Goal: Task Accomplishment & Management: Complete application form

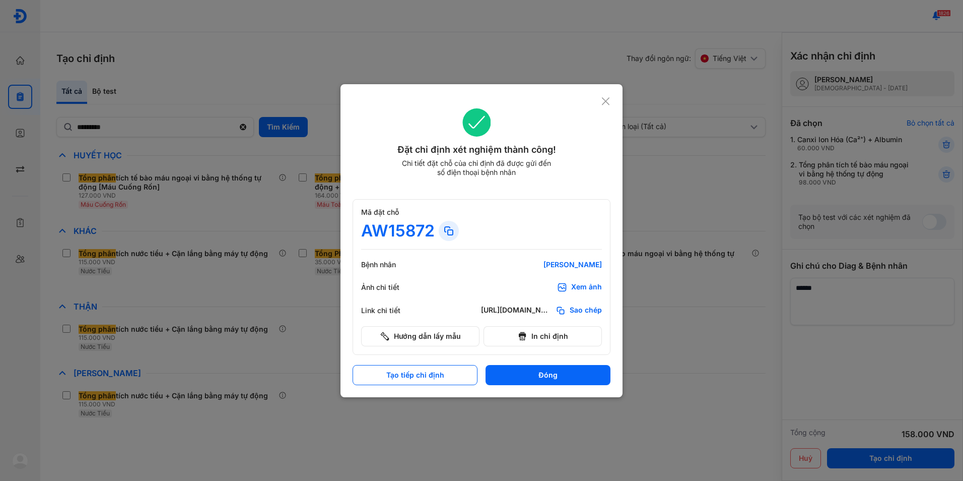
click at [608, 102] on icon at bounding box center [606, 101] width 10 height 10
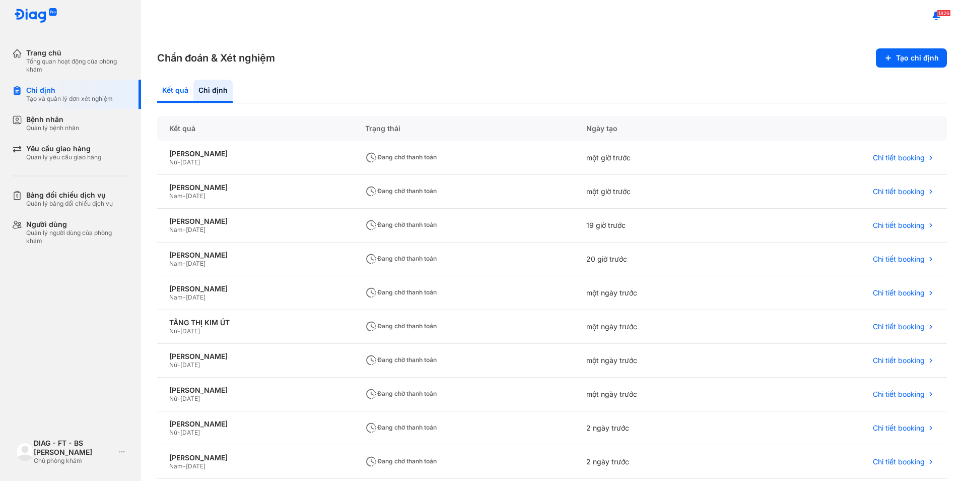
click at [193, 92] on div "Kết quả" at bounding box center [212, 91] width 39 height 23
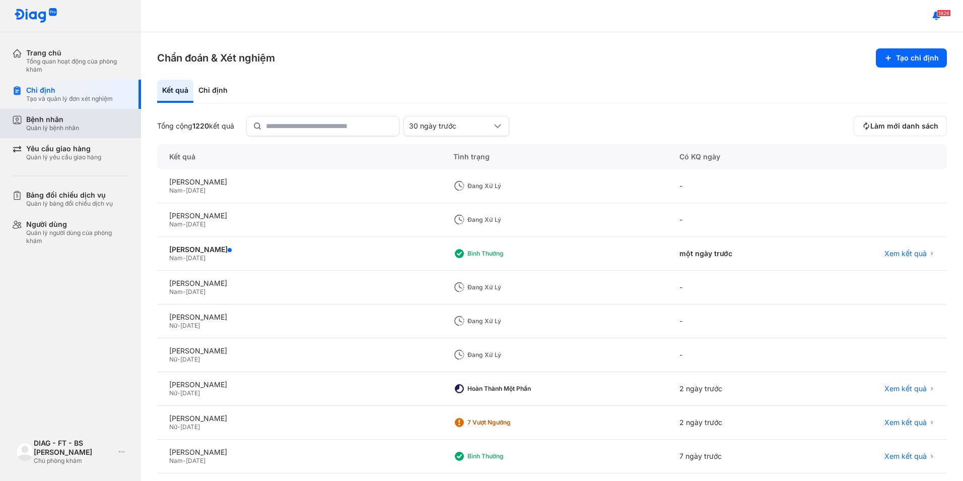
click at [65, 125] on div "Quản lý bệnh nhân" at bounding box center [52, 128] width 53 height 8
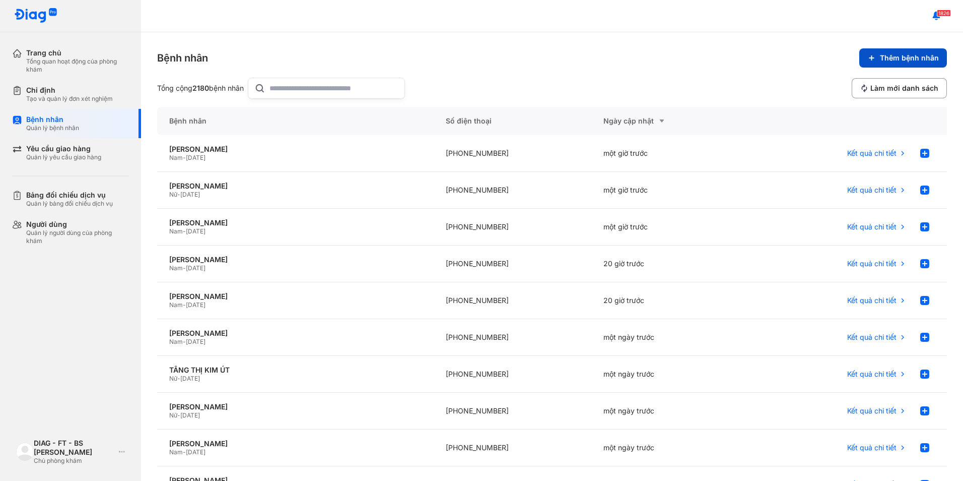
click at [872, 60] on button "Thêm bệnh nhân" at bounding box center [903, 57] width 88 height 19
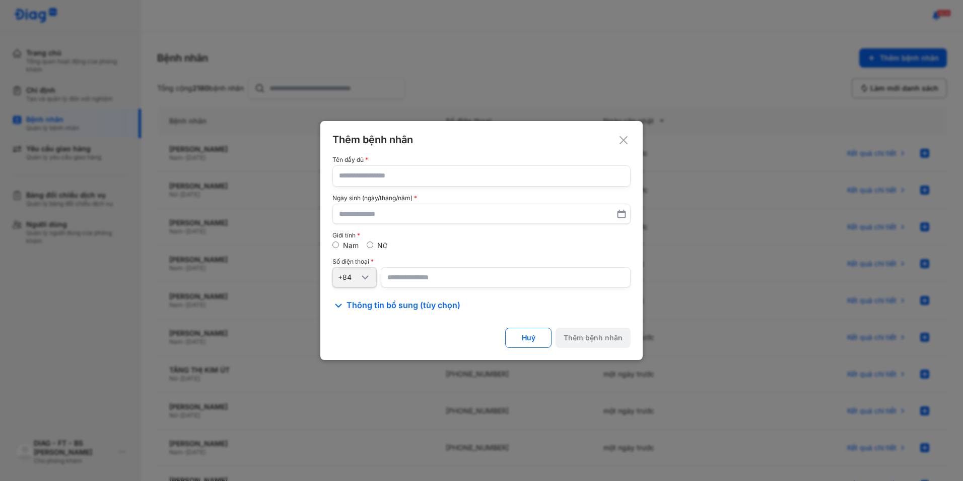
click at [378, 175] on input "text" at bounding box center [481, 176] width 285 height 20
type input "**********"
click at [374, 211] on input "text" at bounding box center [482, 214] width 284 height 18
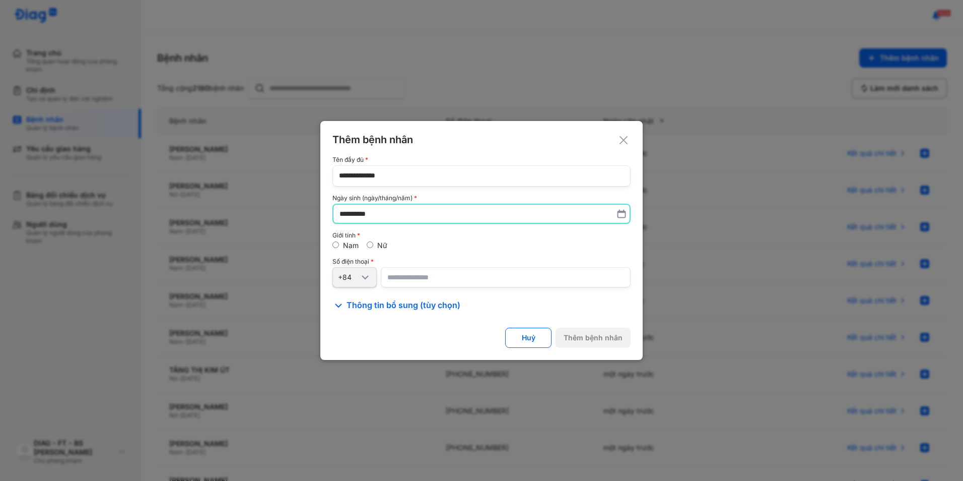
type input "**********"
click at [399, 279] on input "number" at bounding box center [506, 277] width 250 height 20
click at [399, 280] on input "number" at bounding box center [506, 277] width 250 height 20
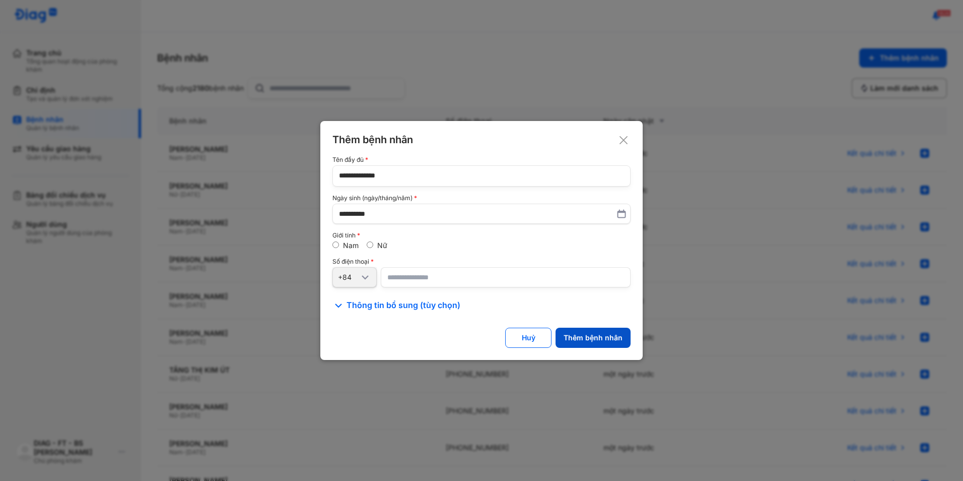
type input "**********"
click at [611, 342] on div "Thêm bệnh nhân" at bounding box center [593, 337] width 59 height 9
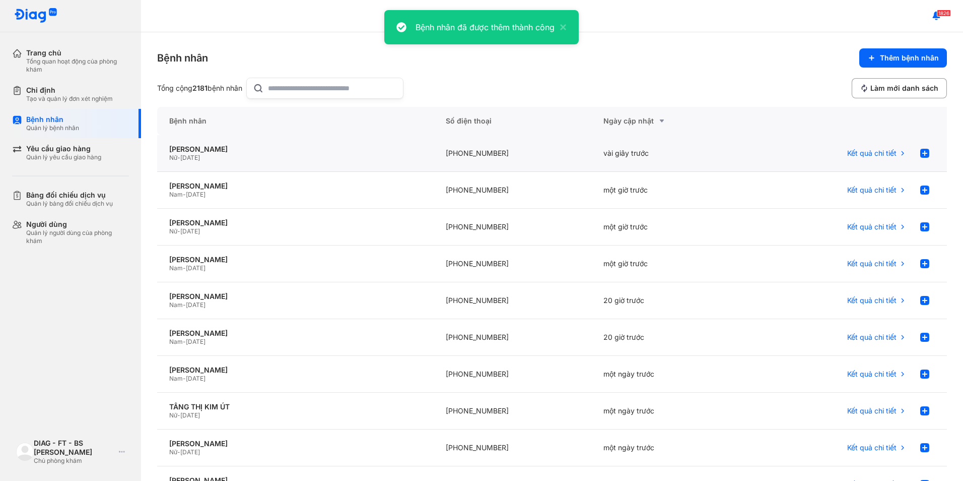
click at [361, 165] on div "NGUYỄN THỊ NHI Nữ - 02/01/1982" at bounding box center [295, 153] width 277 height 37
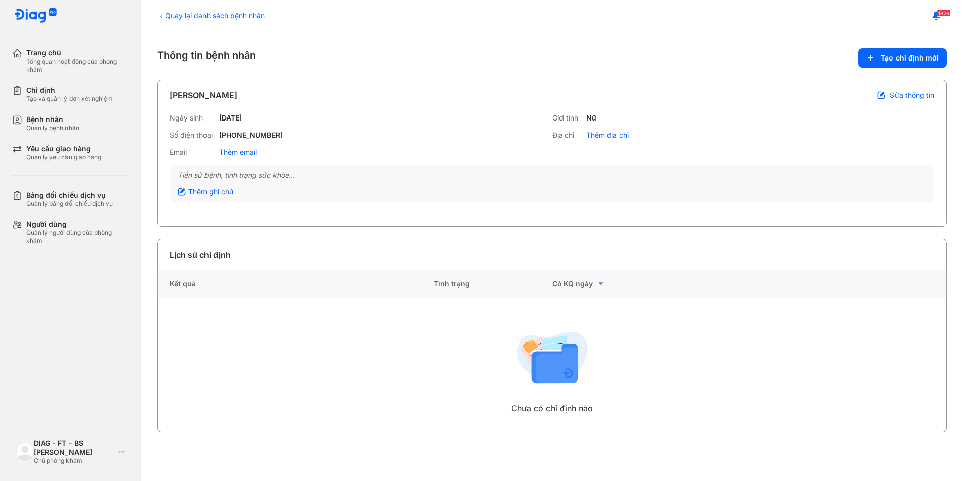
click at [906, 62] on span "Tạo chỉ định mới" at bounding box center [910, 57] width 58 height 9
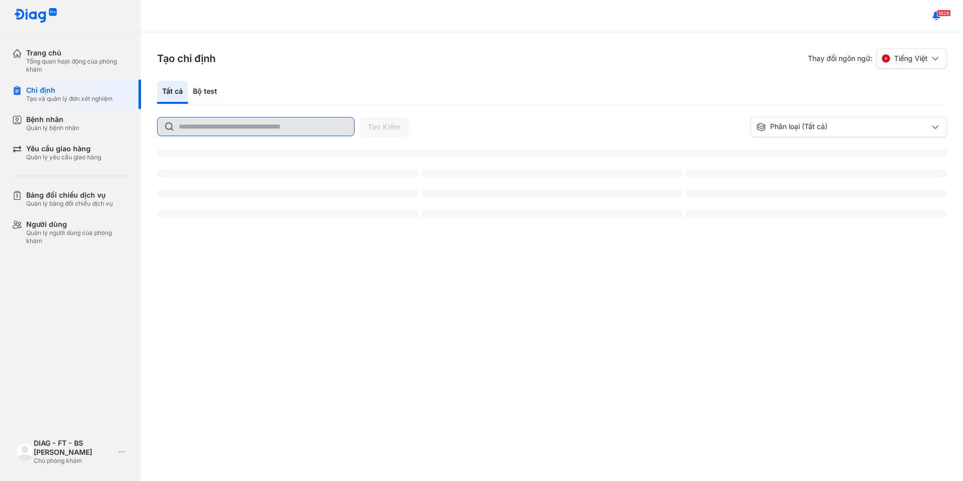
click at [222, 131] on input "text" at bounding box center [263, 126] width 169 height 18
click at [224, 126] on input "text" at bounding box center [263, 126] width 169 height 18
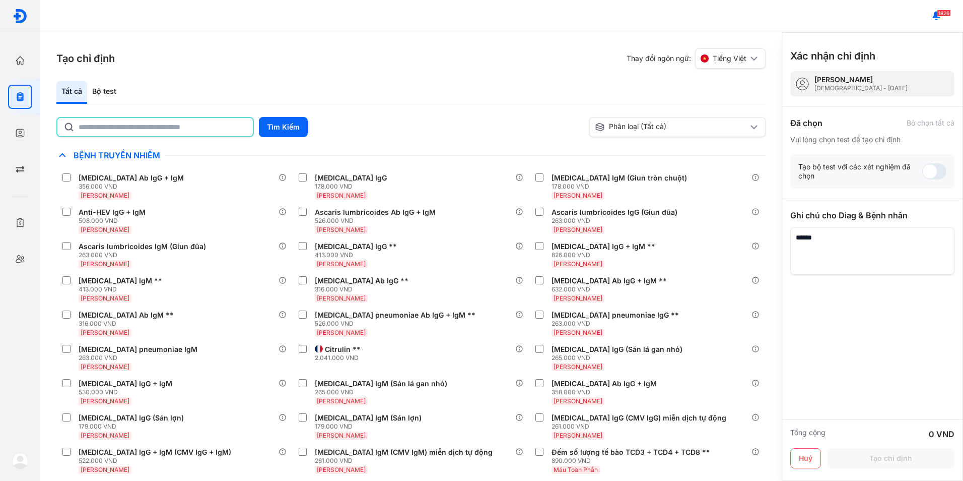
click at [224, 127] on input "text" at bounding box center [163, 127] width 168 height 18
click at [223, 127] on input "text" at bounding box center [163, 127] width 168 height 18
click at [285, 126] on button "Tìm Kiếm" at bounding box center [283, 127] width 49 height 20
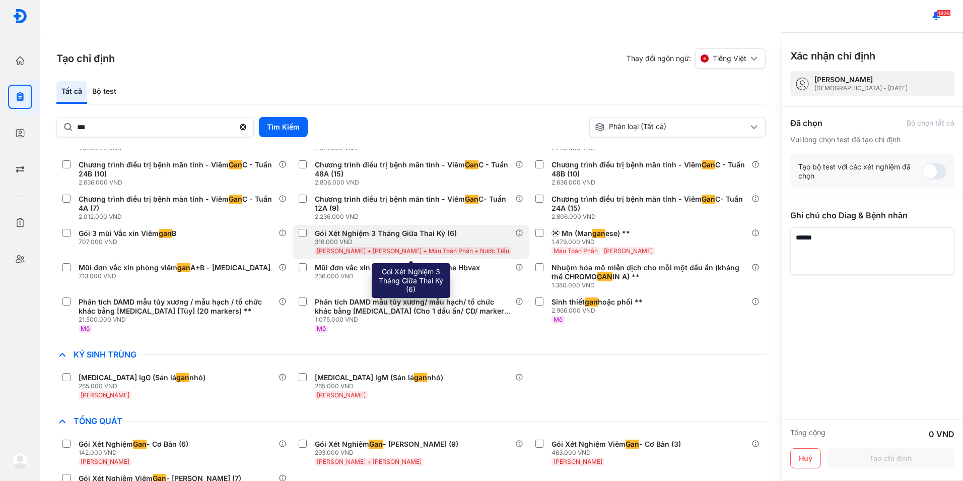
scroll to position [319, 0]
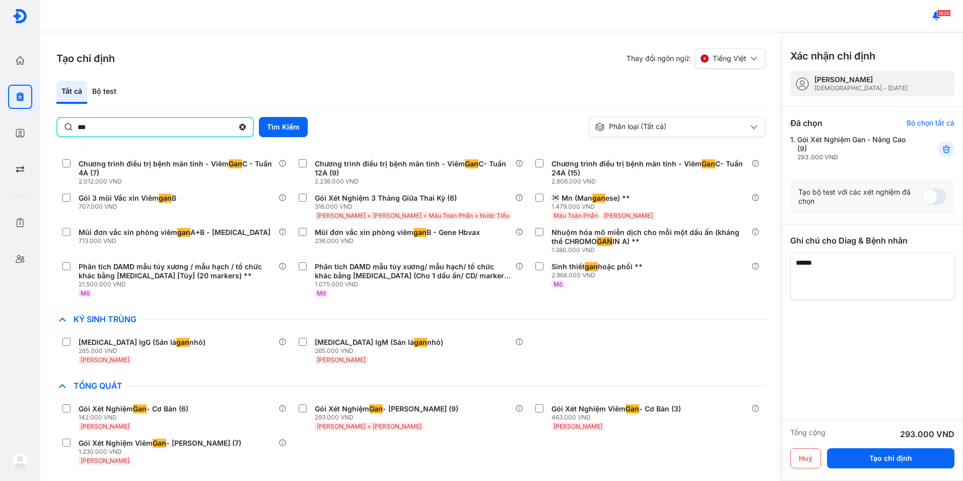
drag, startPoint x: 103, startPoint y: 127, endPoint x: -2, endPoint y: 130, distance: 104.8
click at [0, 130] on html "Trang chủ Tổng quan hoạt động của phòng khám Chỉ định Tạo và quản lý đơn xét ng…" at bounding box center [481, 240] width 963 height 481
click at [282, 125] on button "Tìm Kiếm" at bounding box center [283, 127] width 49 height 20
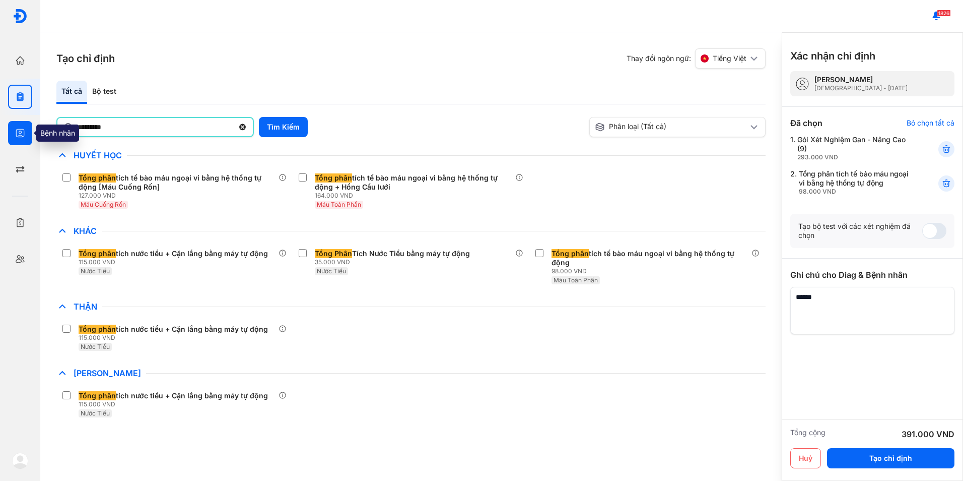
drag, startPoint x: 134, startPoint y: 132, endPoint x: 8, endPoint y: 134, distance: 125.9
click at [8, 134] on div "Trang chủ Tổng quan hoạt động của phòng khám Chỉ định Tạo và quản lý đơn xét ng…" at bounding box center [481, 240] width 963 height 481
type input "********"
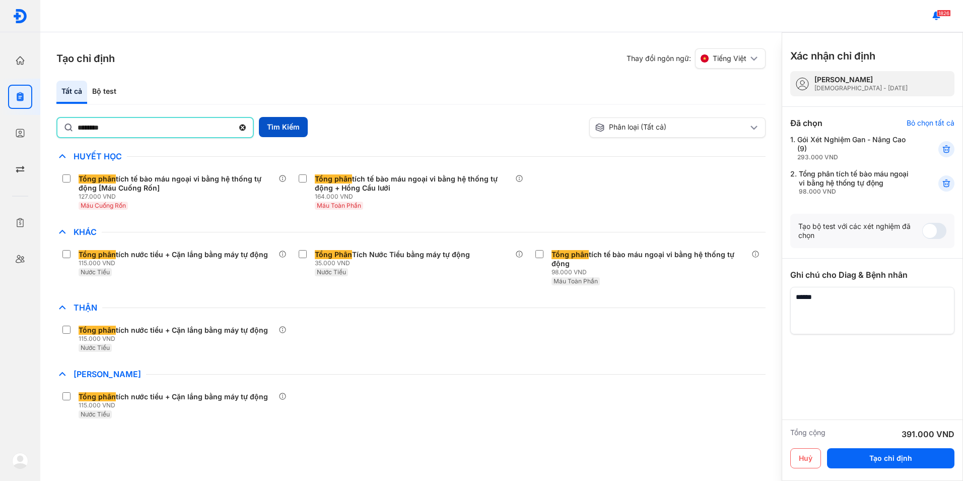
click at [287, 127] on button "Tìm Kiếm" at bounding box center [283, 127] width 49 height 20
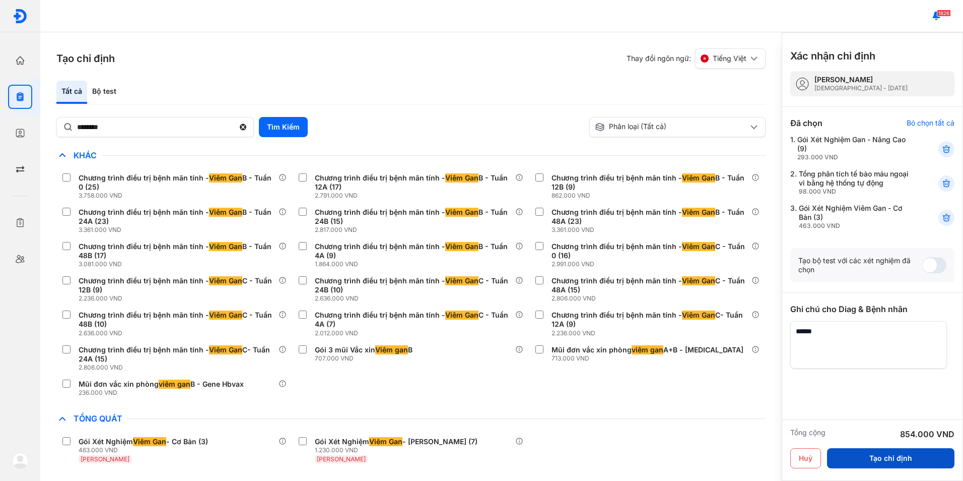
click at [902, 462] on button "Tạo chỉ định" at bounding box center [890, 458] width 127 height 20
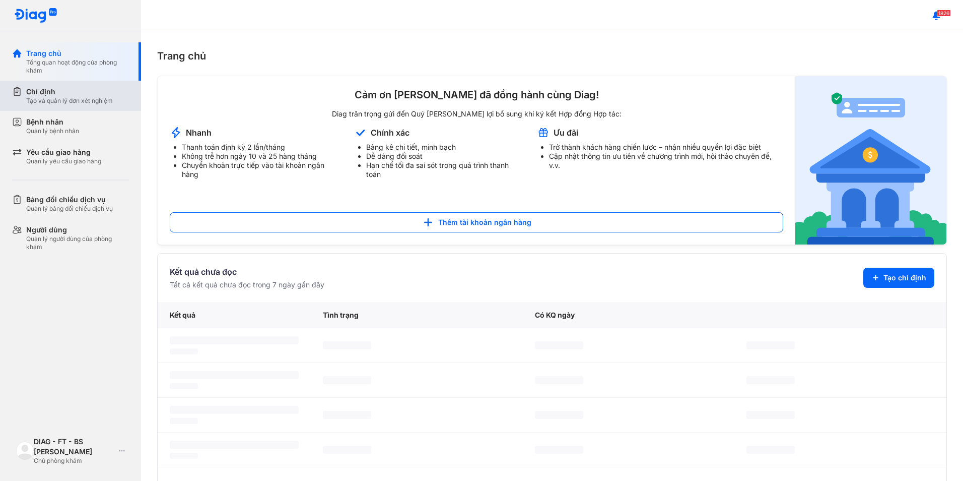
click at [93, 106] on div "Chỉ định Tạo và quản lý đơn xét nghiệm" at bounding box center [76, 96] width 129 height 30
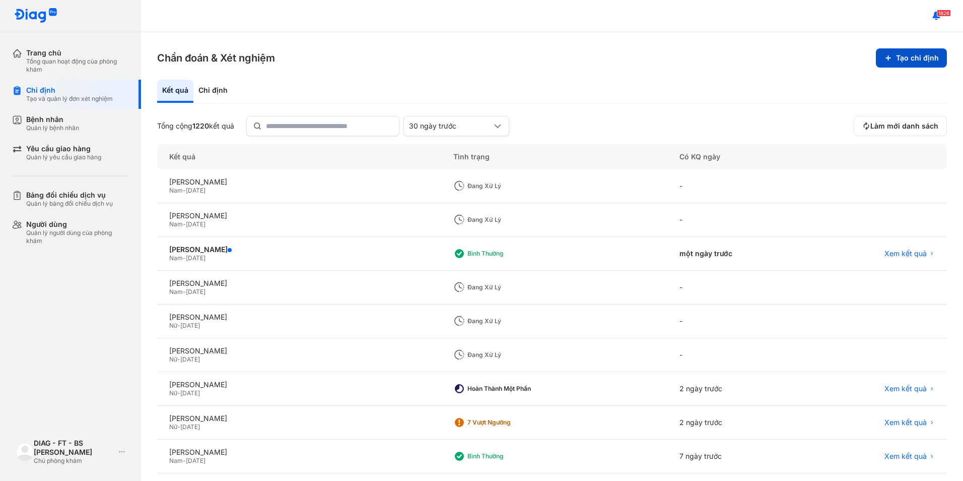
click at [885, 54] on icon at bounding box center [888, 58] width 8 height 8
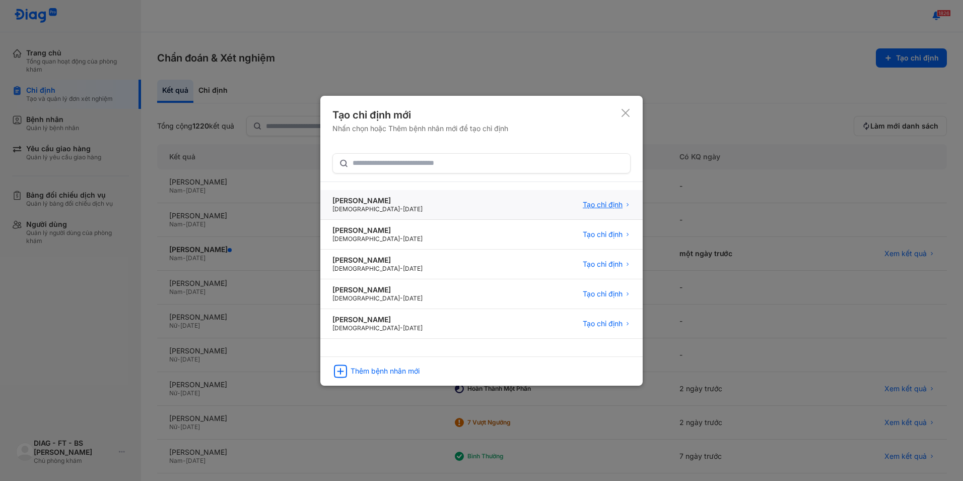
click at [586, 205] on span "Tạo chỉ định" at bounding box center [603, 204] width 40 height 9
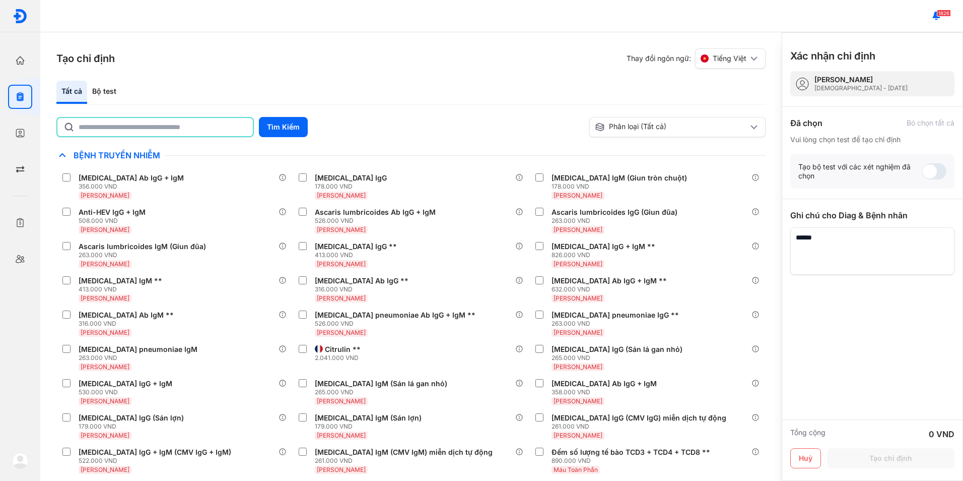
click at [237, 127] on input "text" at bounding box center [163, 127] width 168 height 18
type input "*"
click at [288, 134] on button "Tìm Kiếm" at bounding box center [283, 127] width 49 height 20
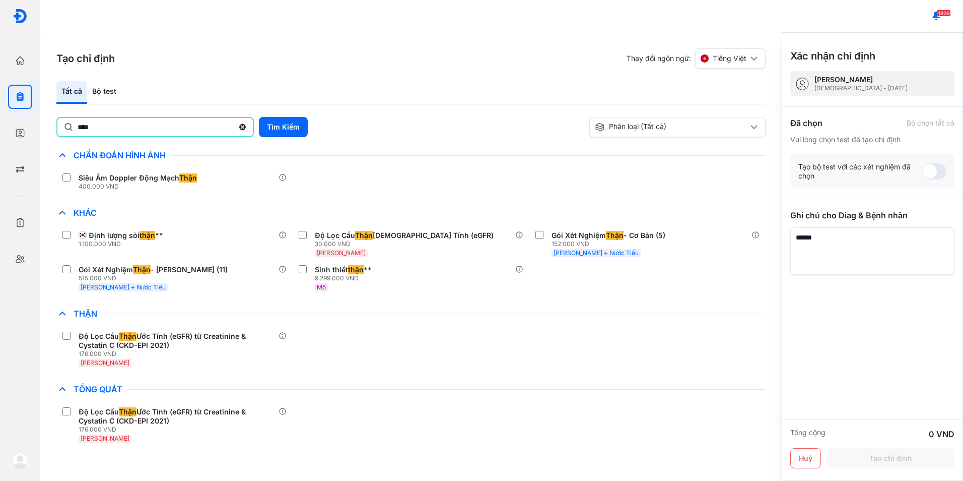
drag, startPoint x: 145, startPoint y: 129, endPoint x: -2, endPoint y: 133, distance: 147.1
click at [0, 133] on html "Trang chủ Tổng quan hoạt động của phòng khám Chỉ định Tạo và quản lý đơn xét ng…" at bounding box center [481, 240] width 963 height 481
click at [280, 127] on button "Tìm Kiếm" at bounding box center [283, 127] width 49 height 20
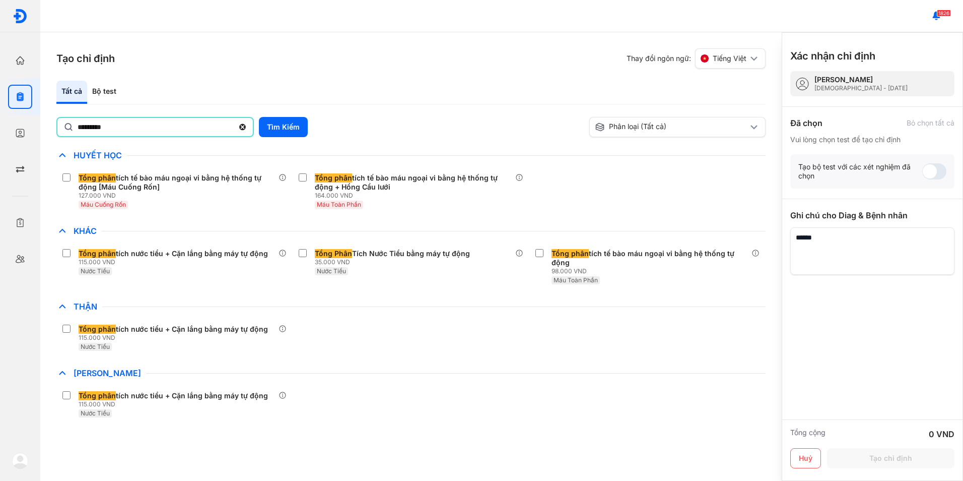
drag, startPoint x: 135, startPoint y: 130, endPoint x: 53, endPoint y: 132, distance: 82.1
click at [53, 132] on div "Tạo chỉ định Thay đổi ngôn ngữ: Tiếng Việt Tất cả Bộ test ********* Tìm Kiếm Ph…" at bounding box center [410, 256] width 741 height 448
click at [284, 129] on button "Tìm Kiếm" at bounding box center [283, 127] width 49 height 20
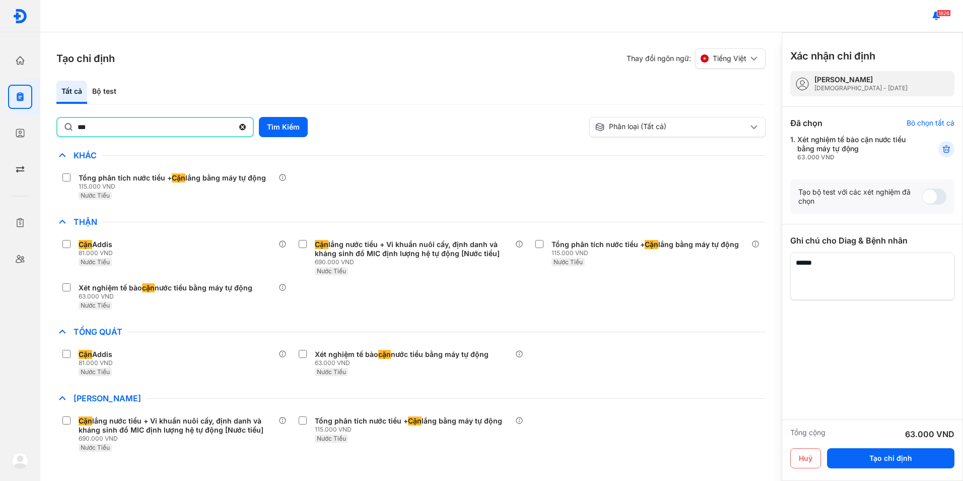
drag, startPoint x: 100, startPoint y: 128, endPoint x: -2, endPoint y: 128, distance: 101.8
click at [0, 128] on html "Trang chủ Tổng quan hoạt động của phòng khám Chỉ định Tạo và quản lý đơn xét ng…" at bounding box center [481, 240] width 963 height 481
click at [290, 128] on button "Tìm Kiếm" at bounding box center [283, 127] width 49 height 20
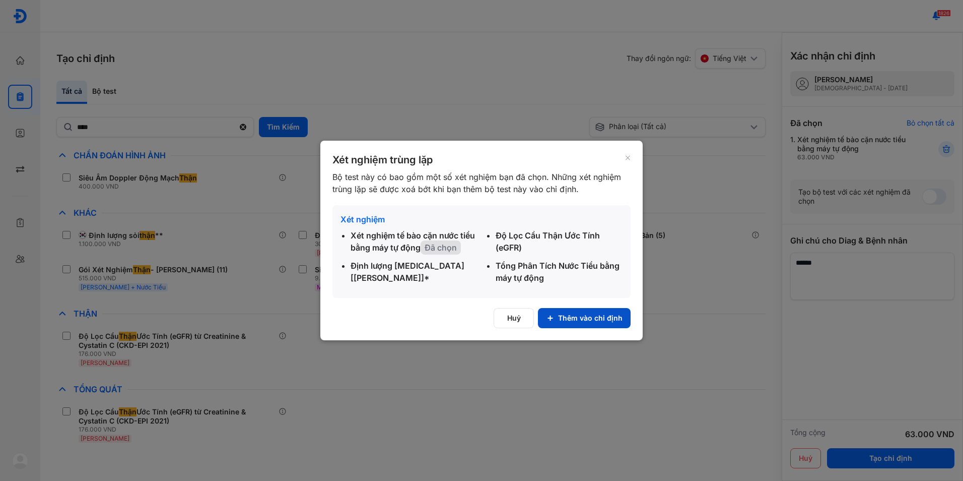
click at [586, 318] on button "Thêm vào chỉ định" at bounding box center [584, 318] width 93 height 20
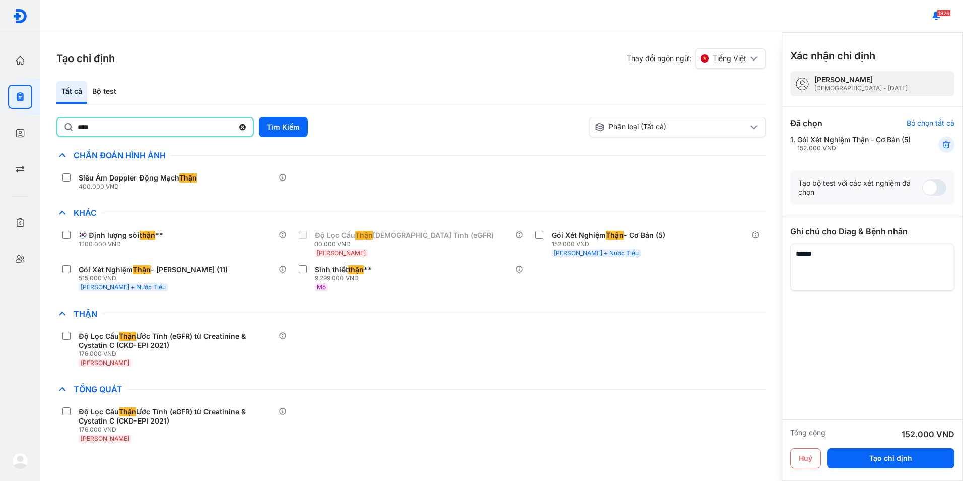
drag, startPoint x: 144, startPoint y: 137, endPoint x: 51, endPoint y: 129, distance: 93.0
click at [51, 129] on div "Tạo chỉ định Thay đổi ngôn ngữ: Tiếng Việt Tất cả Bộ test **** Tìm Kiếm Phân lo…" at bounding box center [410, 256] width 741 height 448
click at [306, 125] on button "Tìm Kiếm" at bounding box center [283, 127] width 49 height 20
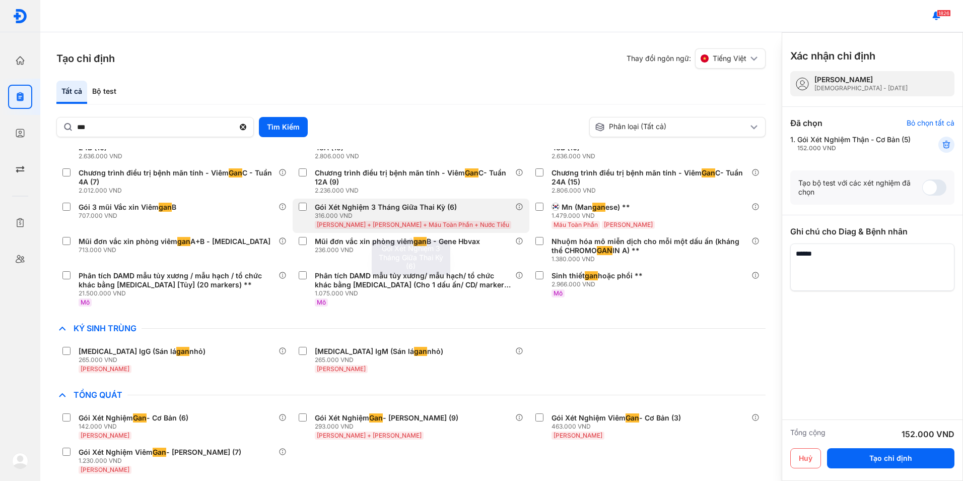
scroll to position [319, 0]
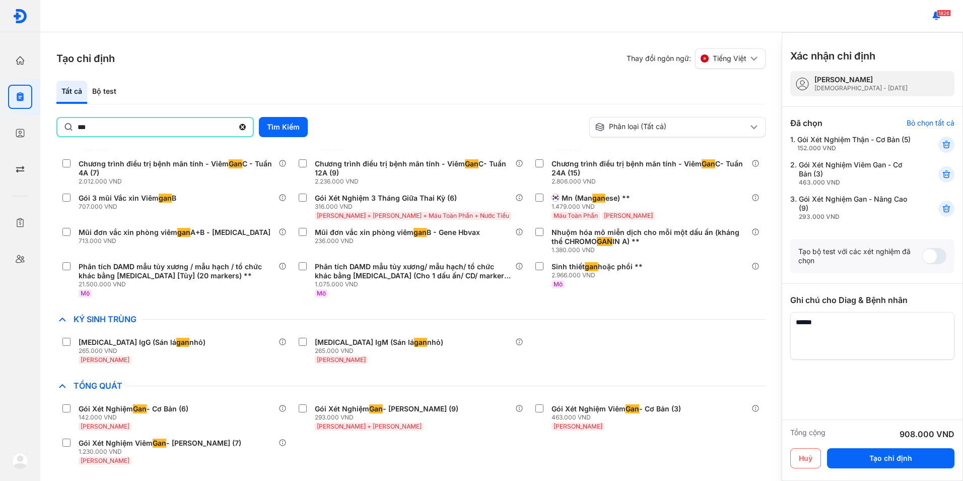
drag, startPoint x: 117, startPoint y: 126, endPoint x: 48, endPoint y: 126, distance: 69.5
click at [48, 126] on div "Tạo chỉ định Thay đổi ngôn ngữ: Tiếng Việt Tất cả Bộ test *** Tìm Kiếm Phân loạ…" at bounding box center [410, 256] width 741 height 448
type input "*********"
click at [295, 129] on button "Tìm Kiếm" at bounding box center [283, 127] width 49 height 20
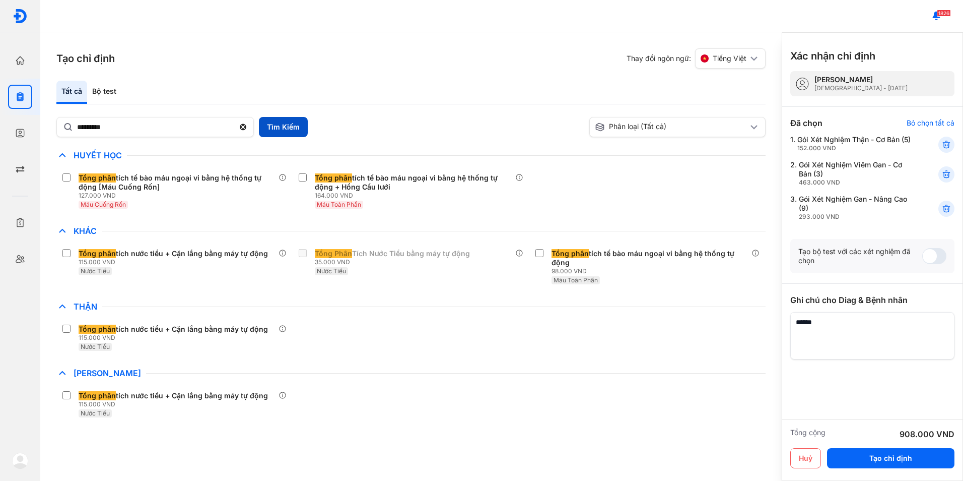
scroll to position [0, 0]
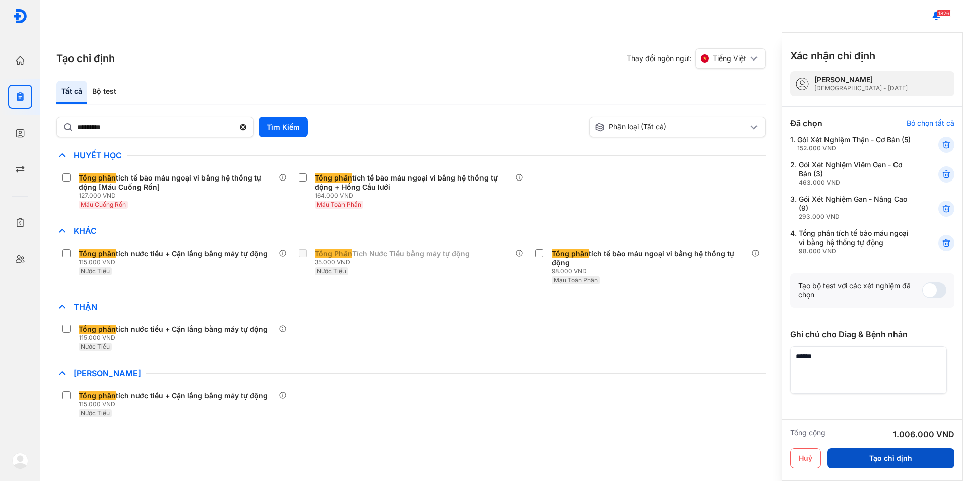
click at [905, 456] on button "Tạo chỉ định" at bounding box center [890, 458] width 127 height 20
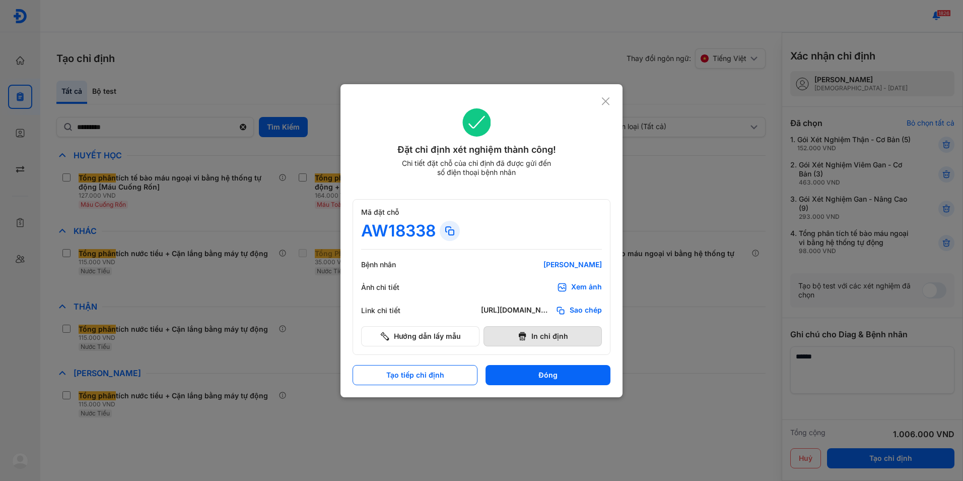
click at [546, 341] on button "In chỉ định" at bounding box center [543, 336] width 118 height 20
click at [600, 131] on div "Đặt chỉ định xét nghiệm thành công! Chi tiết đặt chỗ của chỉ định đã được gửi đ…" at bounding box center [477, 148] width 248 height 81
